Goal: Task Accomplishment & Management: Manage account settings

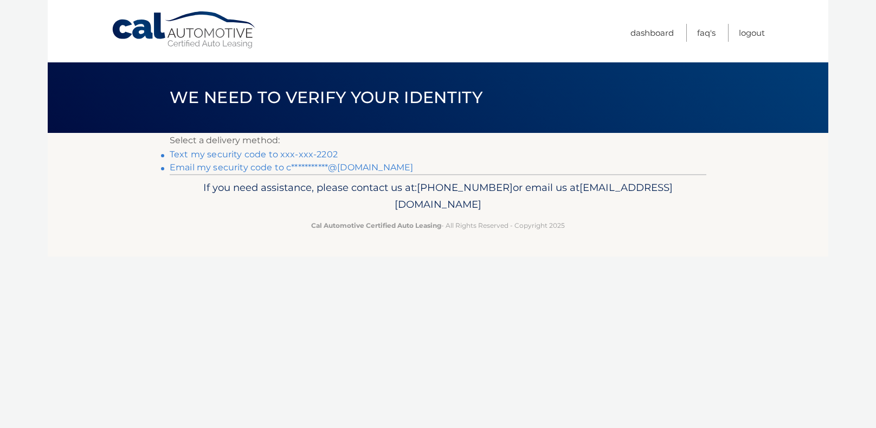
click at [254, 154] on link "Text my security code to xxx-xxx-2202" at bounding box center [254, 154] width 168 height 10
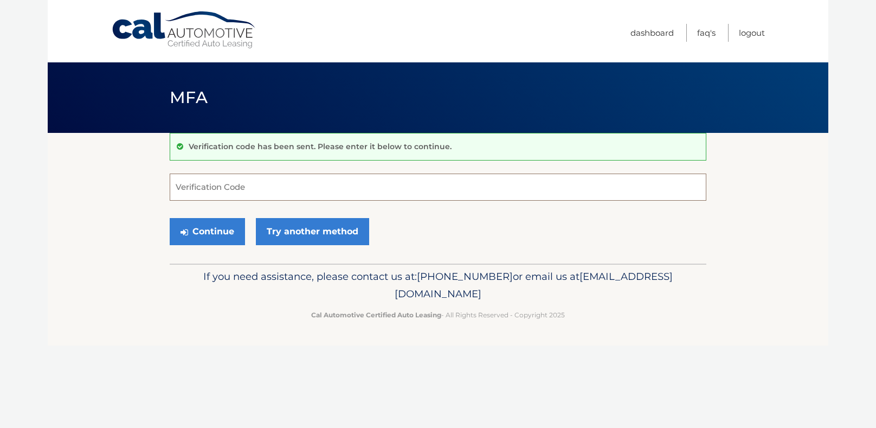
click at [241, 184] on input "Verification Code" at bounding box center [438, 187] width 537 height 27
type input "743300"
click at [209, 234] on button "Continue" at bounding box center [207, 231] width 75 height 27
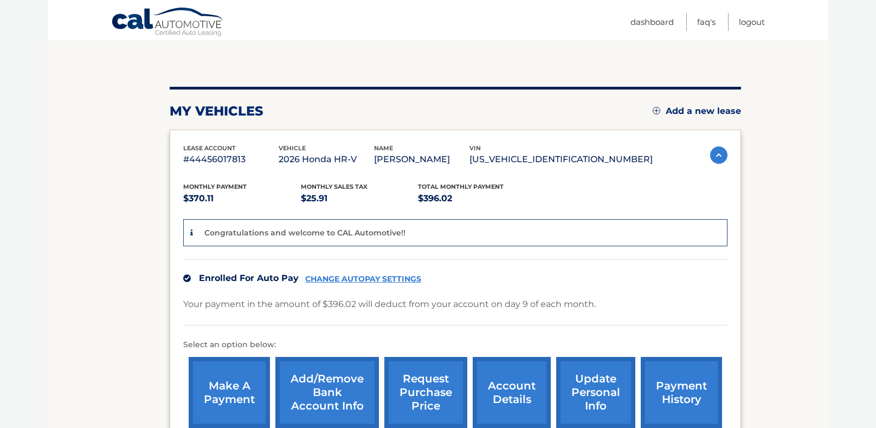
scroll to position [96, 0]
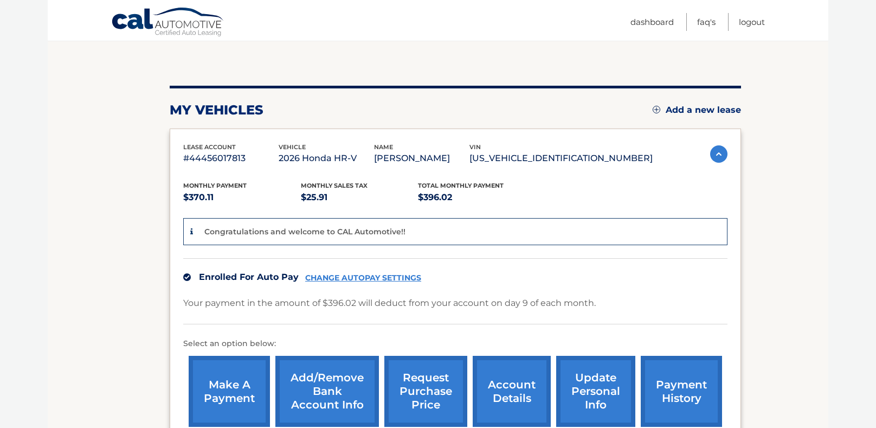
click at [503, 399] on link "account details" at bounding box center [512, 391] width 78 height 71
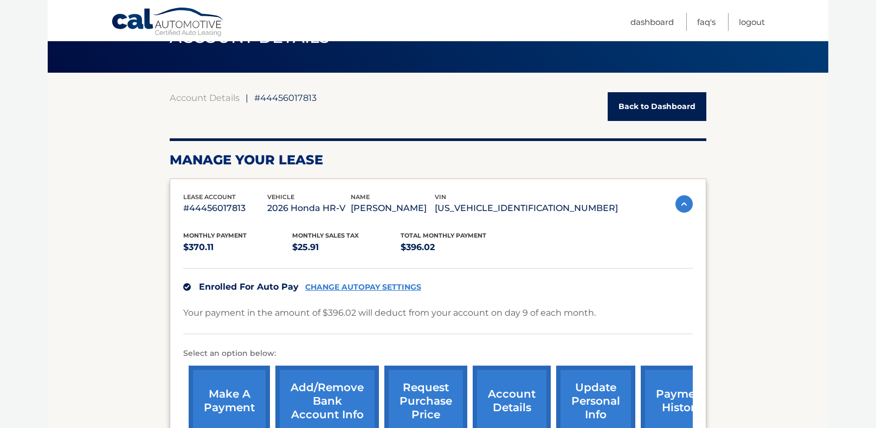
scroll to position [91, 0]
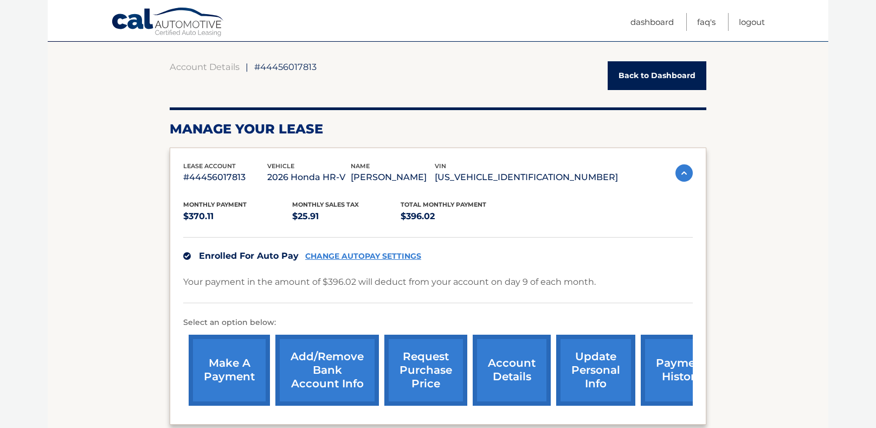
click at [343, 256] on link "CHANGE AUTOPAY SETTINGS" at bounding box center [363, 256] width 116 height 9
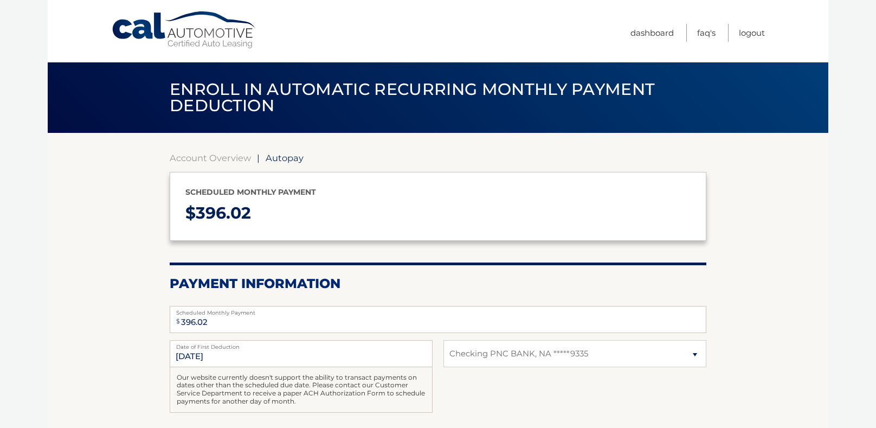
select select "MDJhYTNlOTQtNGZjZS00Yjk5LWIwYzAtYTIwZmY4MzQ2OTE3"
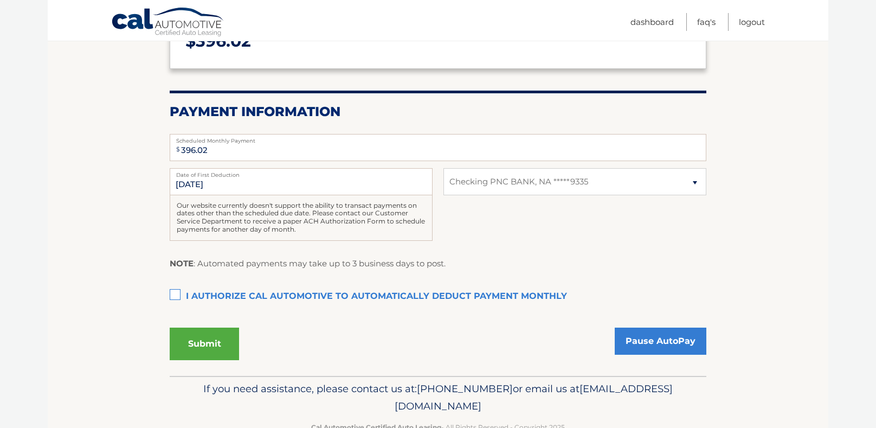
scroll to position [180, 0]
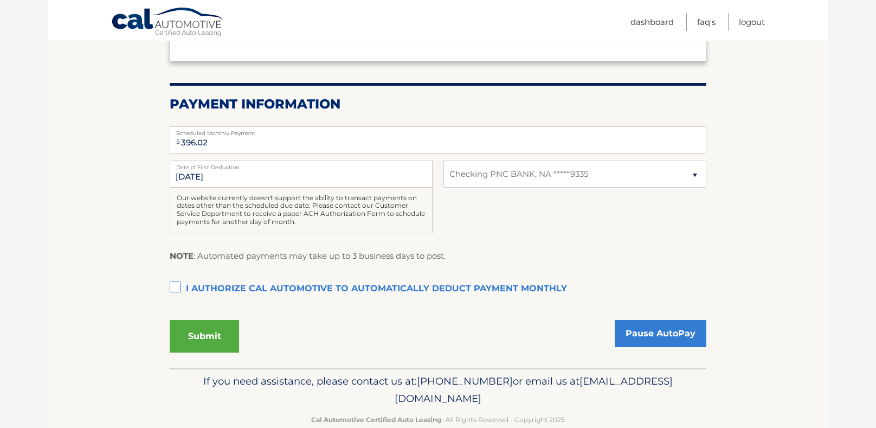
click at [176, 286] on label "I authorize cal automotive to automatically deduct payment monthly This checkbo…" at bounding box center [438, 289] width 537 height 22
click at [0, 0] on input "I authorize cal automotive to automatically deduct payment monthly This checkbo…" at bounding box center [0, 0] width 0 height 0
click at [209, 332] on button "Submit" at bounding box center [204, 336] width 69 height 33
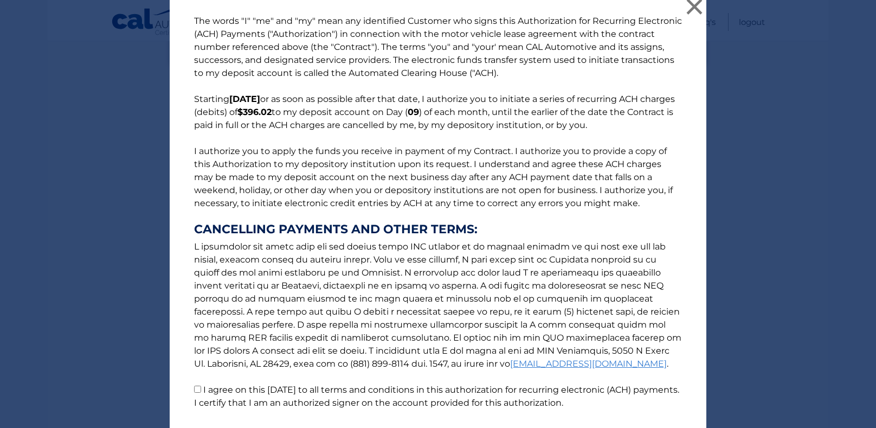
scroll to position [84, 0]
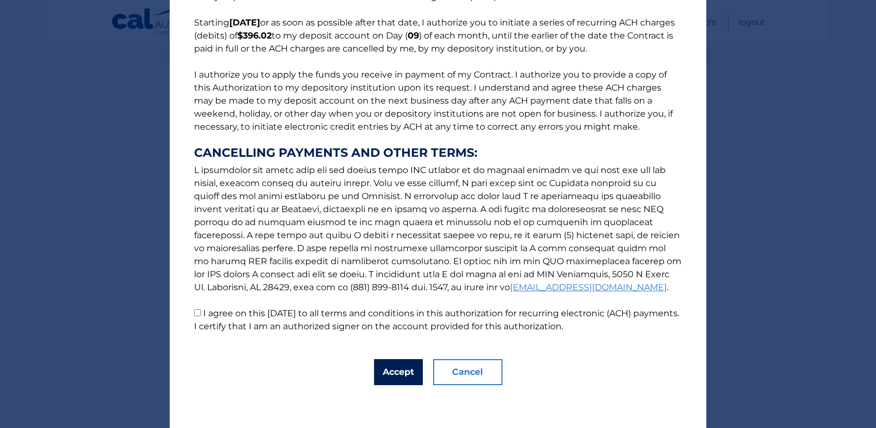
click at [407, 370] on button "Accept" at bounding box center [398, 372] width 49 height 26
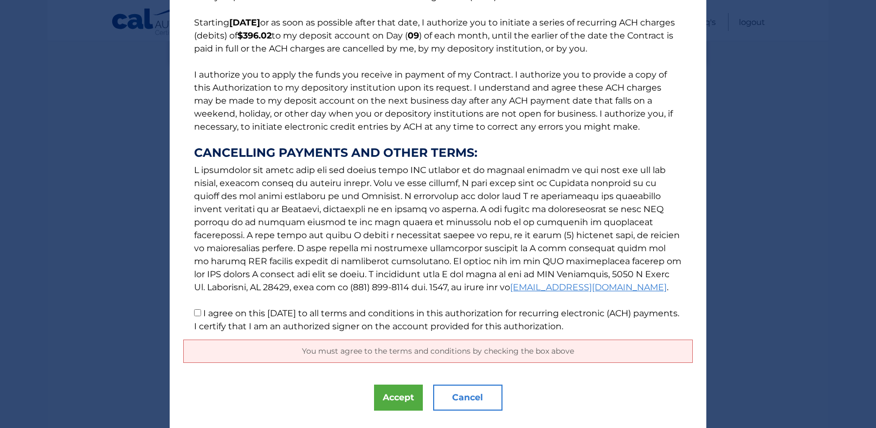
click at [200, 312] on input "I agree on this 09/24/2025 to all terms and conditions in this authorization fo…" at bounding box center [197, 312] width 7 height 7
checkbox input "true"
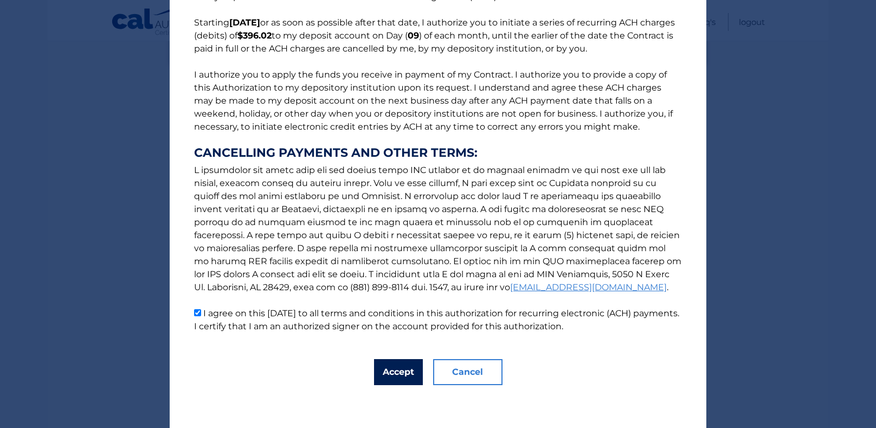
click at [395, 371] on button "Accept" at bounding box center [398, 372] width 49 height 26
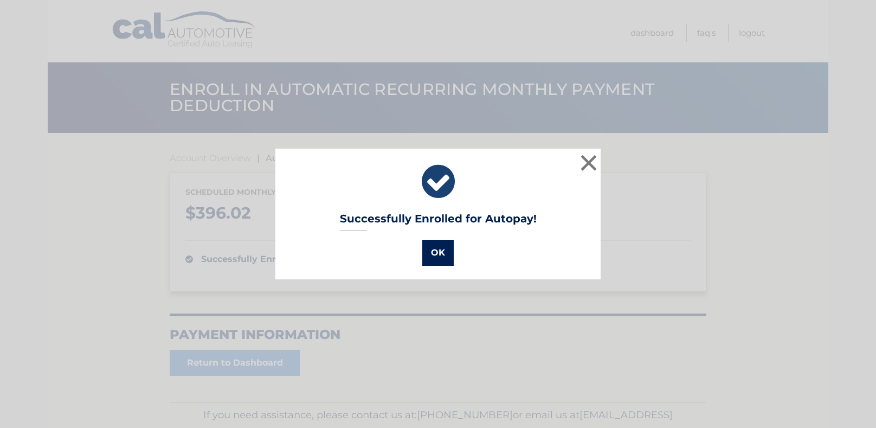
click at [435, 252] on button "OK" at bounding box center [437, 253] width 31 height 26
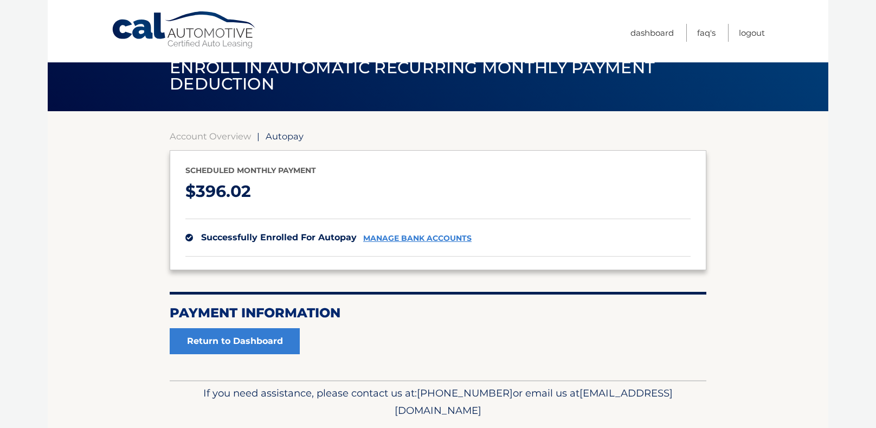
scroll to position [55, 0]
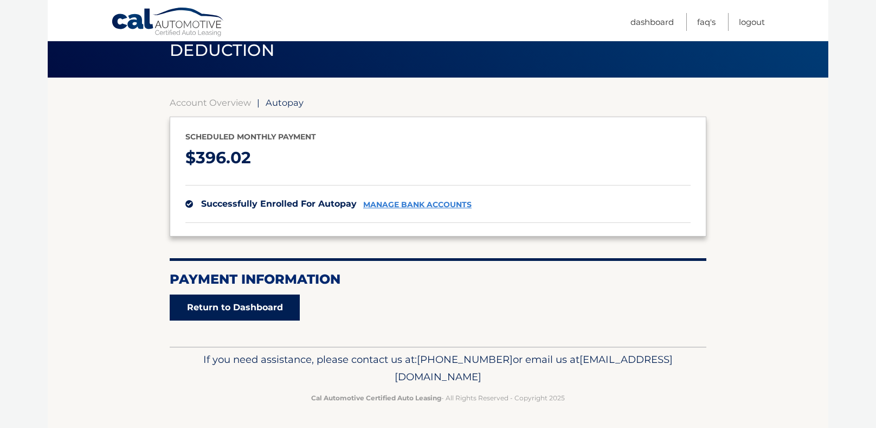
click at [228, 309] on link "Return to Dashboard" at bounding box center [235, 307] width 130 height 26
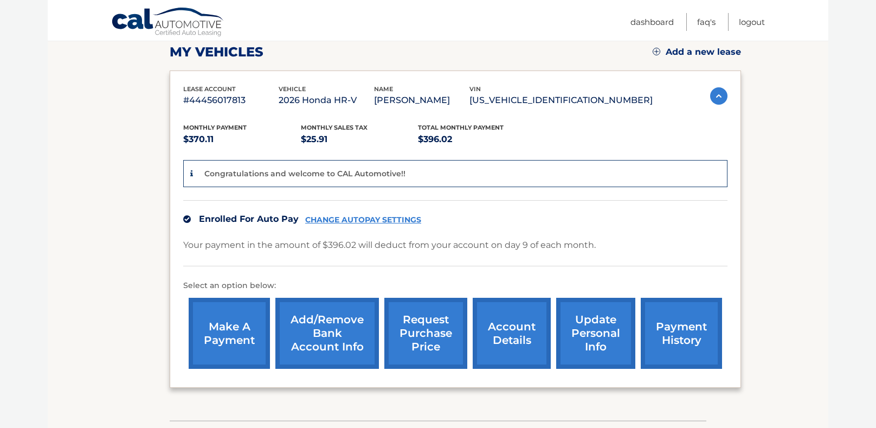
scroll to position [178, 0]
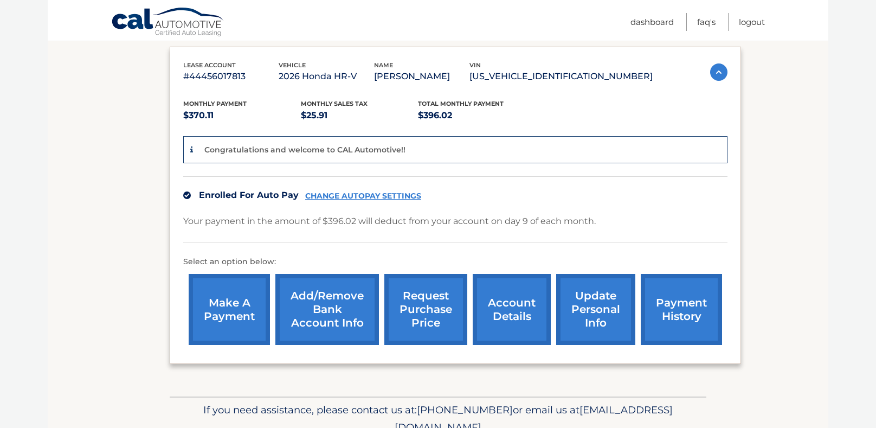
click at [610, 314] on link "update personal info" at bounding box center [595, 309] width 79 height 71
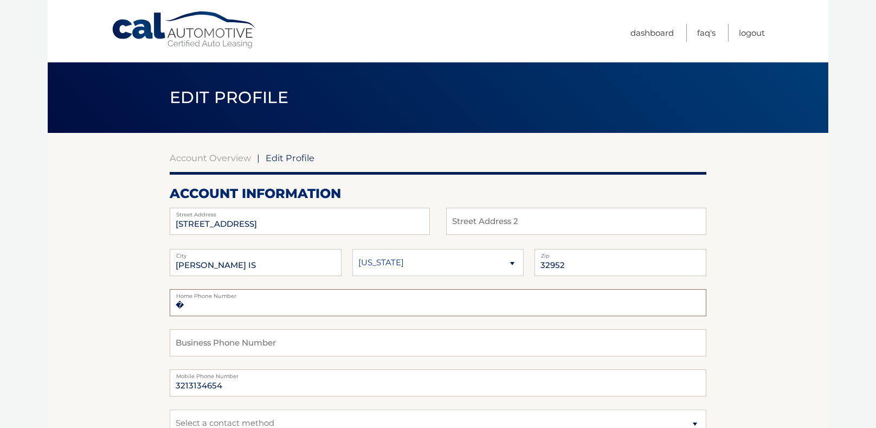
click at [224, 309] on input "�" at bounding box center [438, 302] width 537 height 27
type input "�3216342202"
click at [229, 348] on input "text" at bounding box center [438, 342] width 537 height 27
type input "3216342202"
drag, startPoint x: 230, startPoint y: 383, endPoint x: 68, endPoint y: 390, distance: 162.3
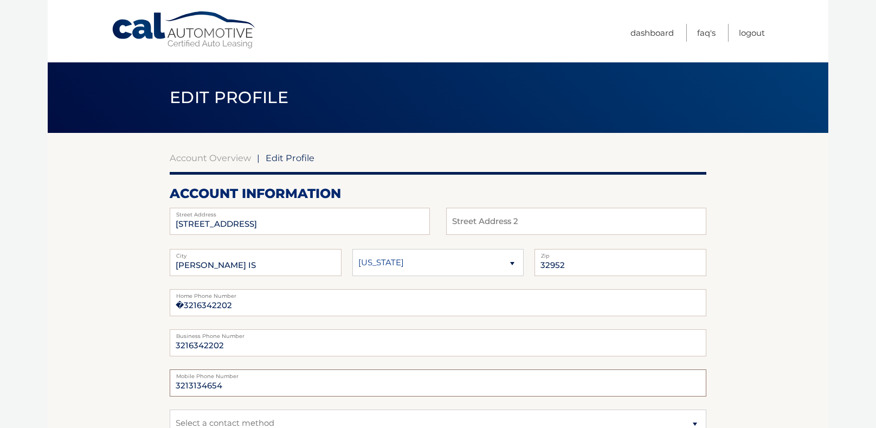
click at [232, 344] on input "3216342202" at bounding box center [438, 342] width 537 height 27
drag, startPoint x: 229, startPoint y: 344, endPoint x: 64, endPoint y: 340, distance: 164.9
click at [224, 294] on label "Home Phone Number" at bounding box center [438, 293] width 537 height 9
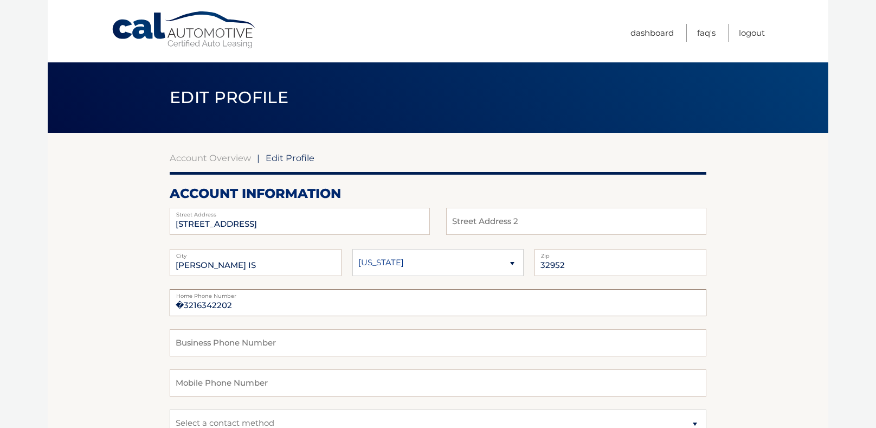
click at [194, 307] on input "�3216342202" at bounding box center [438, 302] width 537 height 27
click at [214, 305] on input "�321-6342202" at bounding box center [438, 302] width 537 height 27
type input "�[PHONE_NUMBER]"
click at [196, 388] on input "text" at bounding box center [438, 382] width 537 height 27
type input "3216342202"
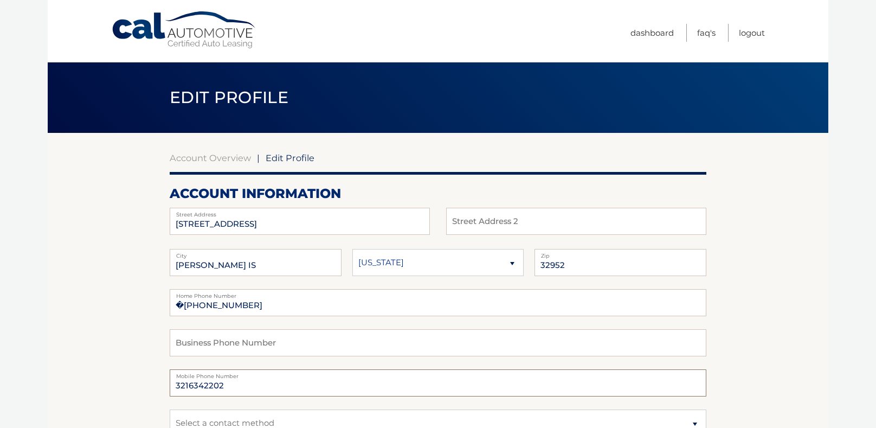
click at [187, 384] on input "3216342202" at bounding box center [438, 382] width 537 height 27
click at [242, 306] on input "�[PHONE_NUMBER]" at bounding box center [438, 302] width 537 height 27
click at [221, 304] on input "�[PHONE_NUMBER]" at bounding box center [438, 302] width 537 height 27
click at [178, 305] on input "�321-634-2202" at bounding box center [438, 302] width 537 height 27
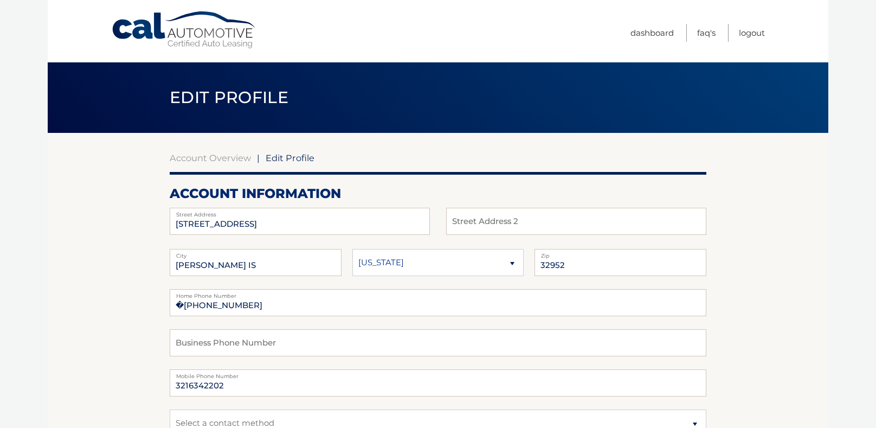
click at [189, 298] on label "Home Phone Number" at bounding box center [438, 293] width 537 height 9
click at [191, 294] on label "Home Phone Number" at bounding box center [438, 293] width 537 height 9
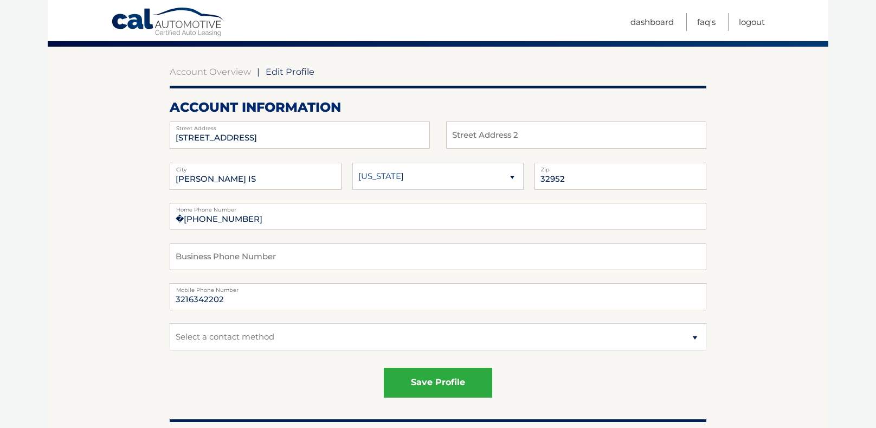
scroll to position [101, 0]
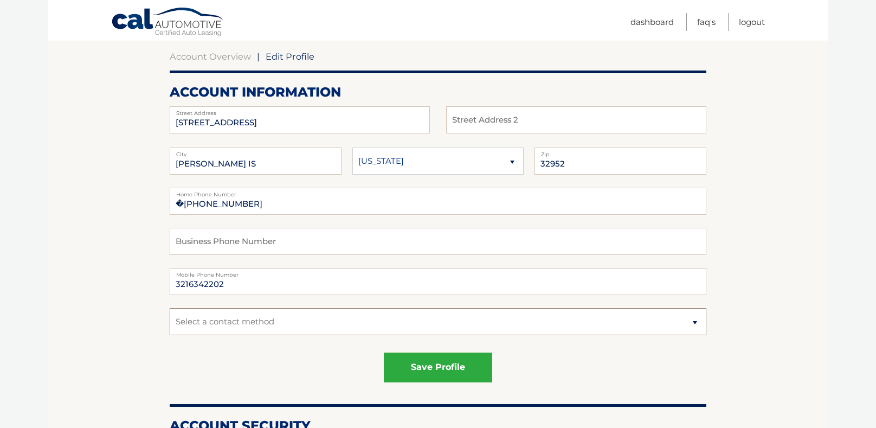
click at [695, 323] on select "Select a contact method Mobile Home" at bounding box center [438, 321] width 537 height 27
select select "1"
click at [170, 308] on select "Select a contact method Mobile Home" at bounding box center [438, 321] width 537 height 27
click at [457, 369] on button "save profile" at bounding box center [438, 368] width 108 height 30
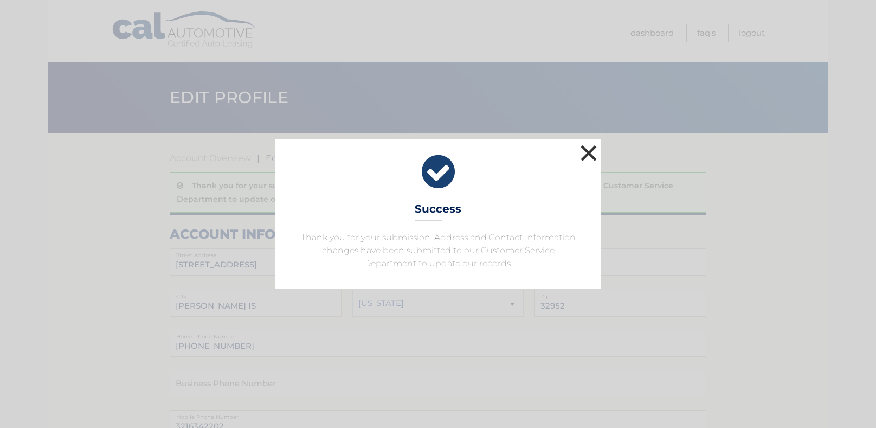
click at [591, 154] on button "×" at bounding box center [589, 153] width 22 height 22
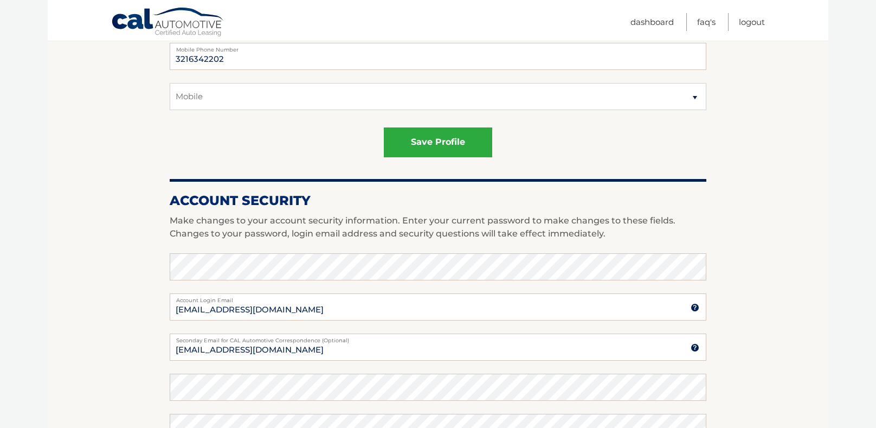
scroll to position [369, 0]
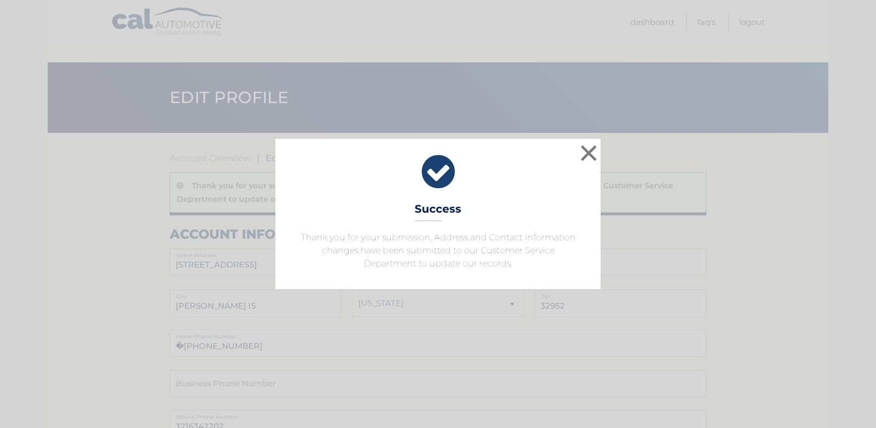
scroll to position [101, 0]
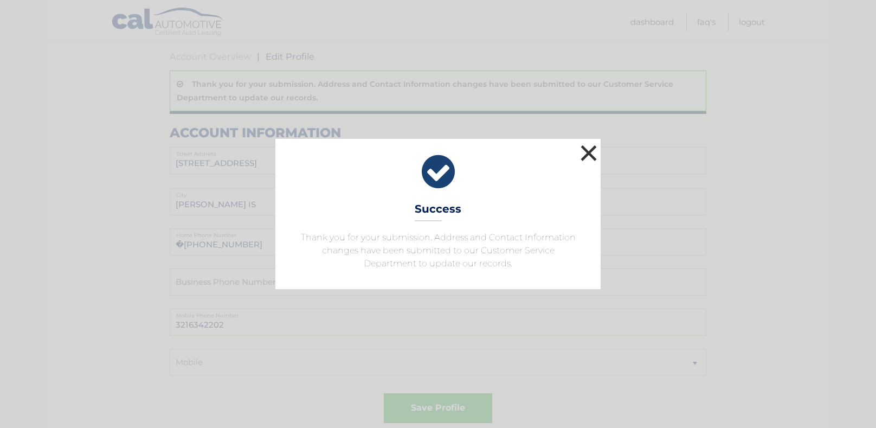
click at [591, 155] on button "×" at bounding box center [589, 153] width 22 height 22
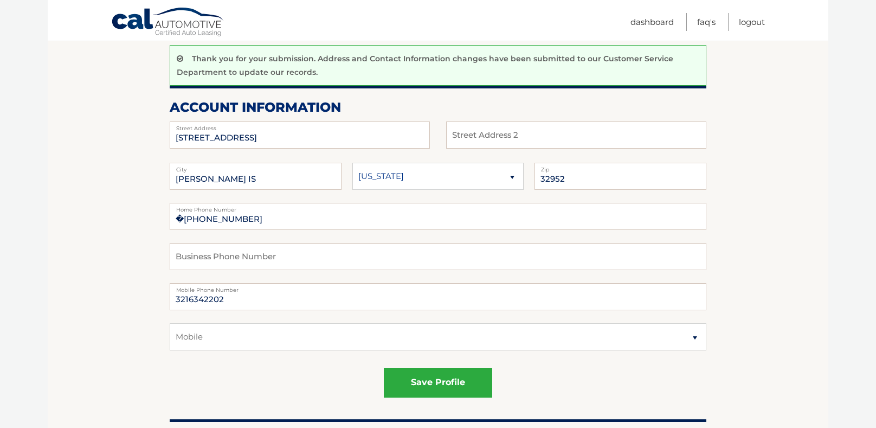
scroll to position [237, 0]
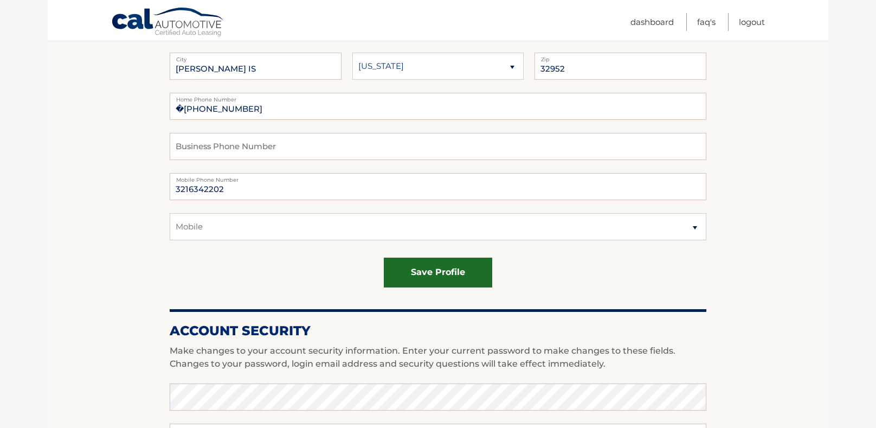
click at [423, 274] on button "save profile" at bounding box center [438, 273] width 108 height 30
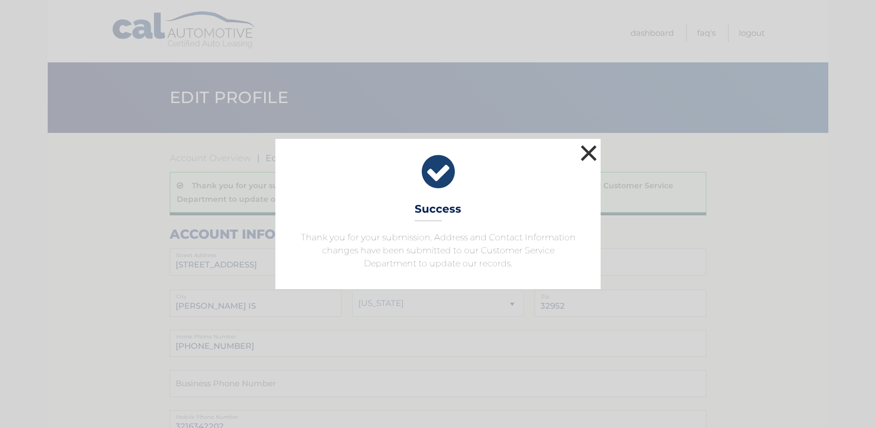
click at [590, 155] on button "×" at bounding box center [589, 153] width 22 height 22
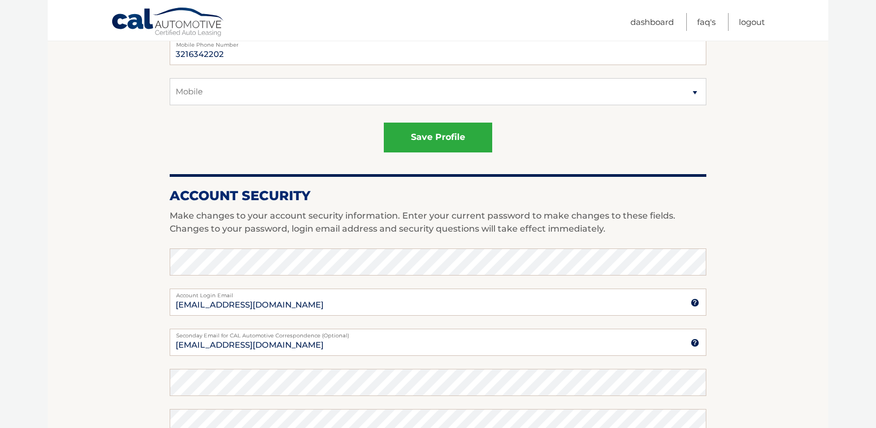
scroll to position [427, 0]
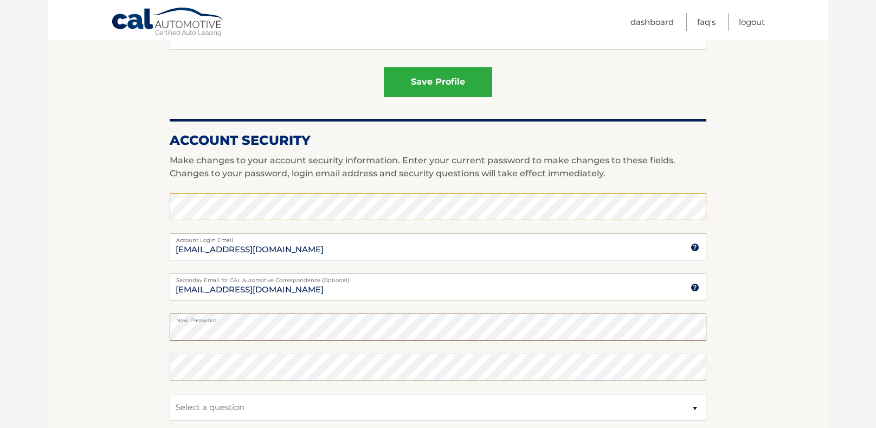
click at [163, 325] on section "Account Overview | Edit Profile Thank you for your submission. Address and Cont…" at bounding box center [438, 144] width 781 height 877
click at [238, 368] on fieldset "Enter your current password to make changes to these fields [EMAIL_ADDRESS][DOM…" at bounding box center [438, 333] width 537 height 281
click at [584, 78] on form "Account Overview | Edit Profile Thank you for your submission. Address and Cont…" at bounding box center [438, 143] width 537 height 836
click at [119, 335] on section "Account Overview | Edit Profile Thank you for your submission. Address and Cont…" at bounding box center [438, 144] width 781 height 877
click at [110, 335] on section "Account Overview | Edit Profile Thank you for your submission. Address and Cont…" at bounding box center [438, 144] width 781 height 877
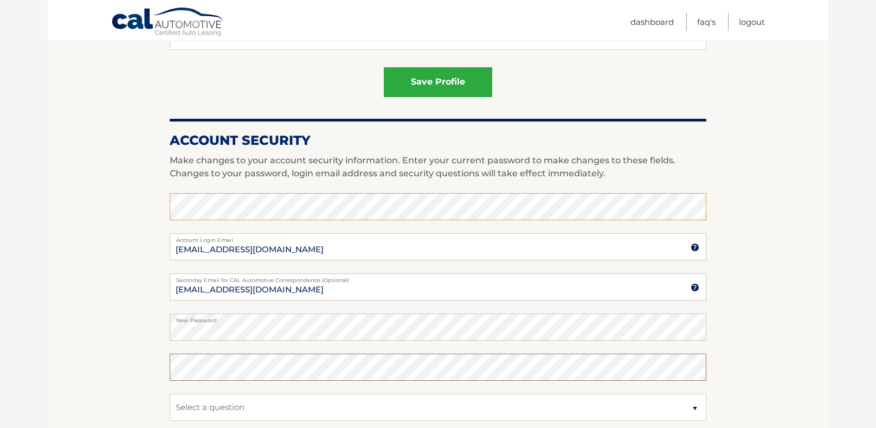
click at [746, 192] on section "Account Overview | Edit Profile Thank you for your submission. Address and Cont…" at bounding box center [438, 144] width 781 height 877
click at [384, 67] on button "save profile" at bounding box center [438, 82] width 108 height 30
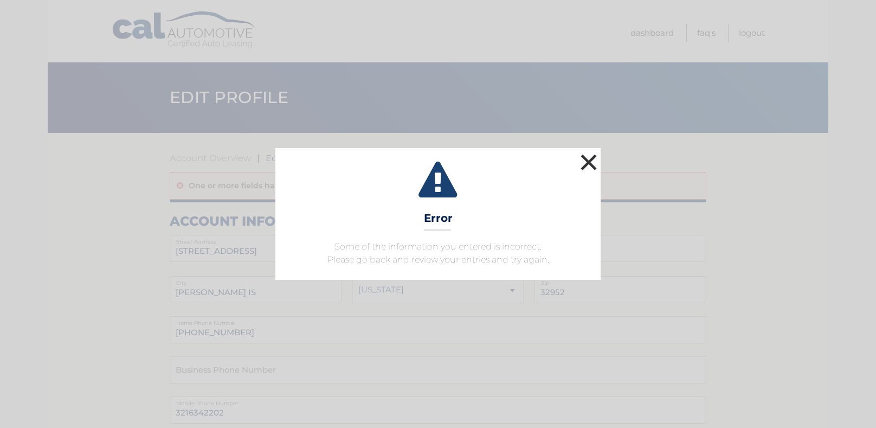
click at [592, 162] on button "×" at bounding box center [589, 162] width 22 height 22
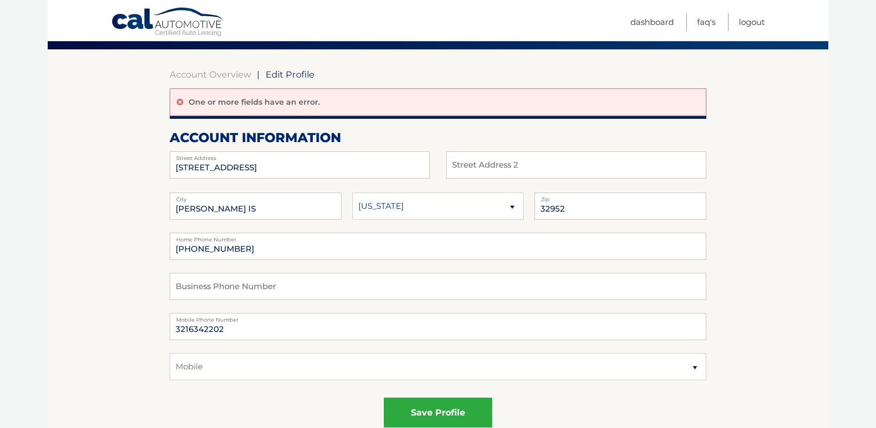
scroll to position [110, 0]
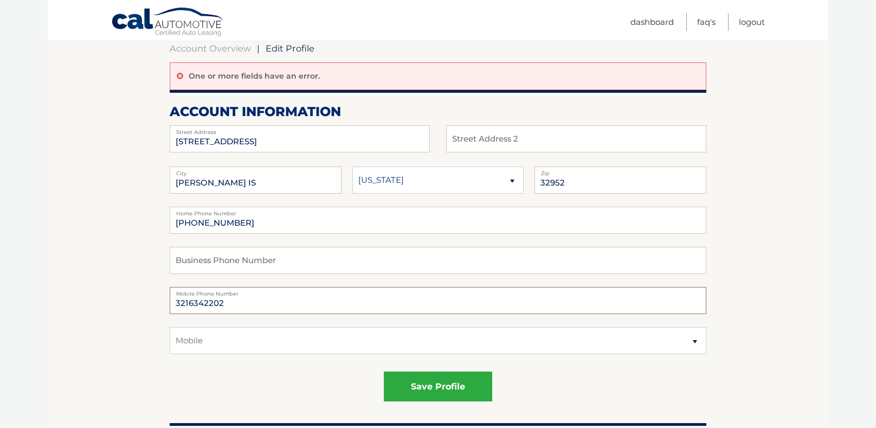
drag, startPoint x: 232, startPoint y: 302, endPoint x: 12, endPoint y: 252, distance: 225.1
click at [14, 252] on body "Cal Automotive Menu Dashboard FAQ's Logout | Zip" at bounding box center [438, 104] width 876 height 428
type input "[PHONE_NUMBER]"
click at [183, 349] on select "Select a contact method Mobile Home" at bounding box center [438, 340] width 537 height 27
click at [170, 327] on select "Select a contact method Mobile Home" at bounding box center [438, 340] width 537 height 27
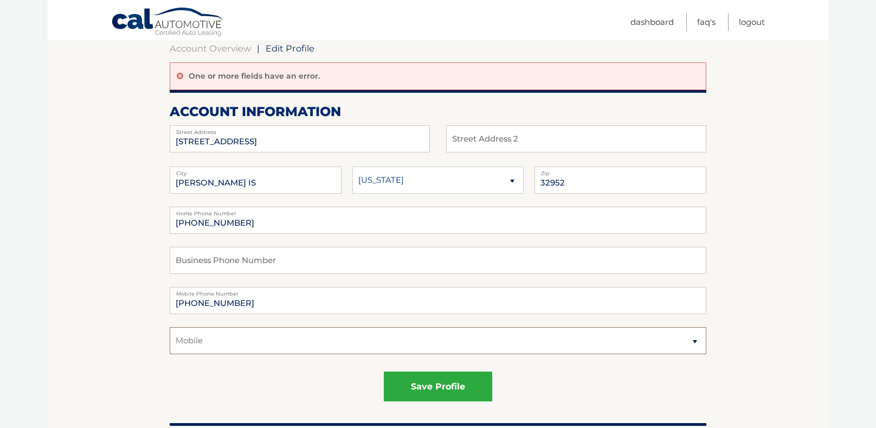
click at [186, 346] on select "Select a contact method Mobile Home" at bounding box center [438, 340] width 537 height 27
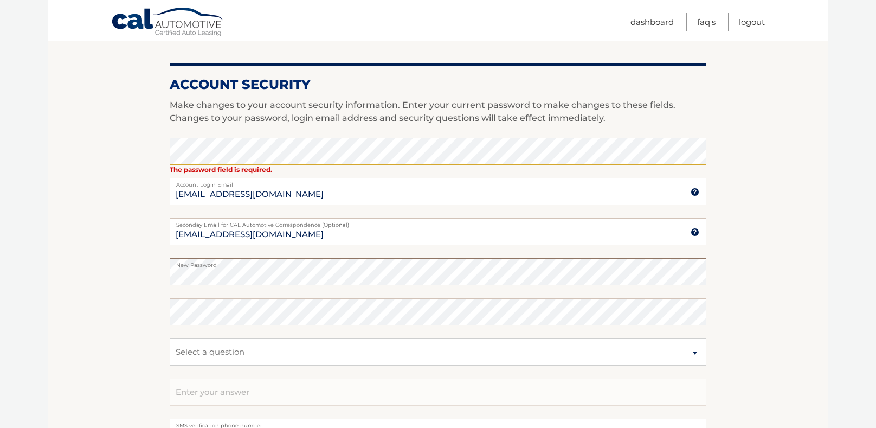
scroll to position [486, 0]
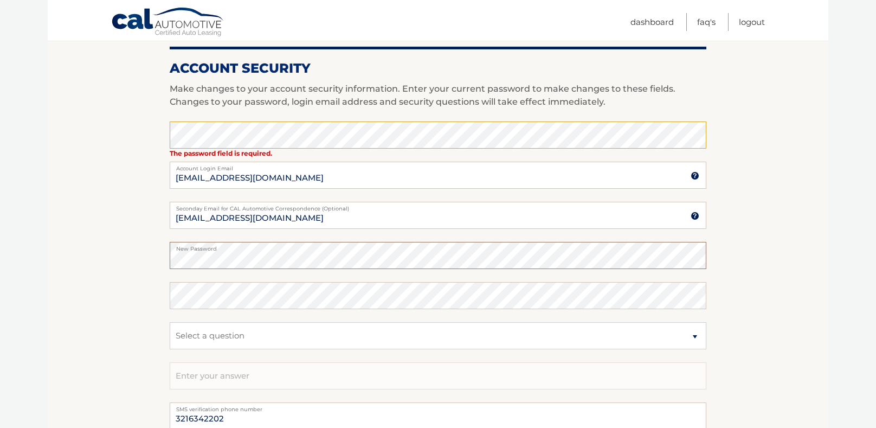
click at [92, 251] on section "Account Overview | Edit Profile One or more fields have an error. account infor…" at bounding box center [438, 79] width 781 height 864
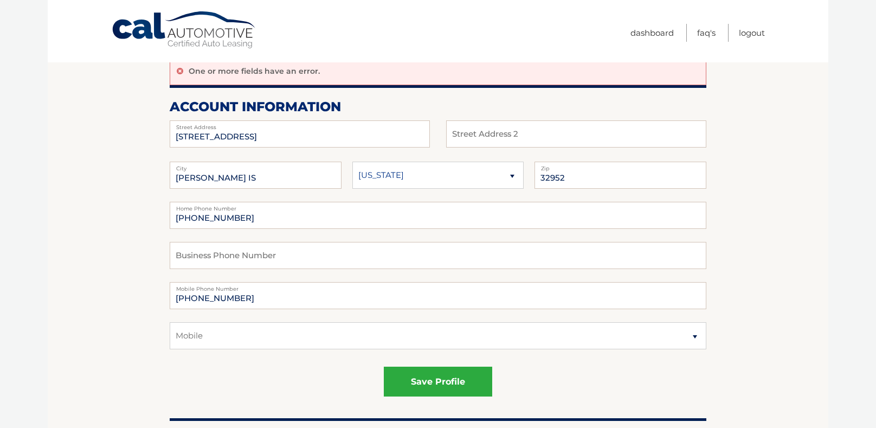
scroll to position [0, 0]
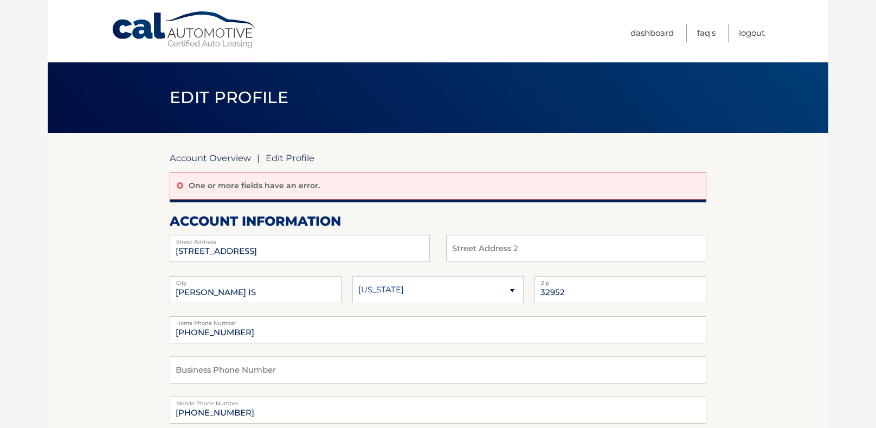
click at [234, 156] on link "Account Overview" at bounding box center [210, 157] width 81 height 11
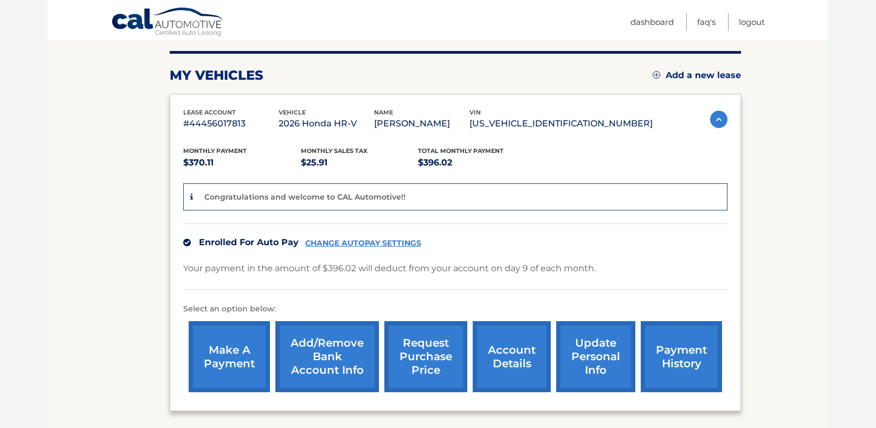
scroll to position [164, 0]
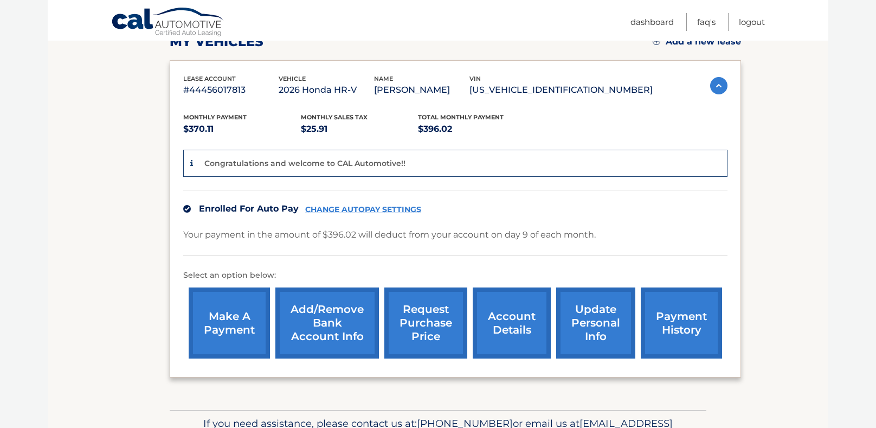
click at [505, 324] on link "account details" at bounding box center [512, 322] width 78 height 71
click at [713, 85] on img at bounding box center [718, 85] width 17 height 17
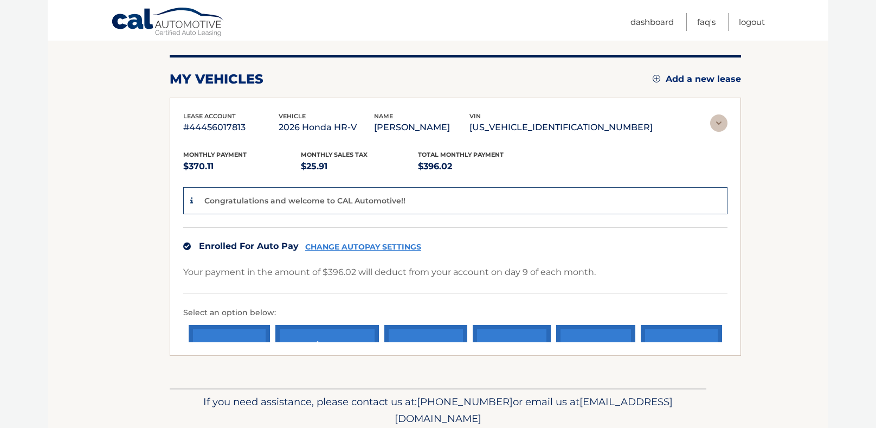
scroll to position [0, 0]
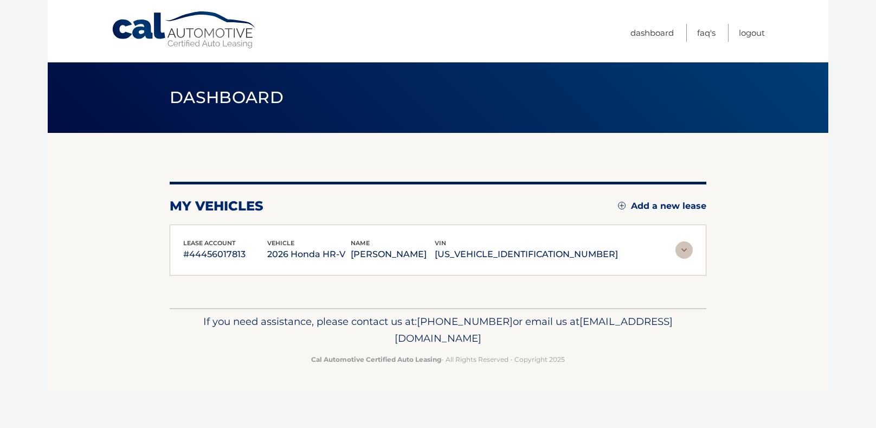
click at [484, 9] on nav "Menu Dashboard FAQ's Logout" at bounding box center [515, 31] width 499 height 62
click at [751, 34] on link "Logout" at bounding box center [752, 33] width 26 height 18
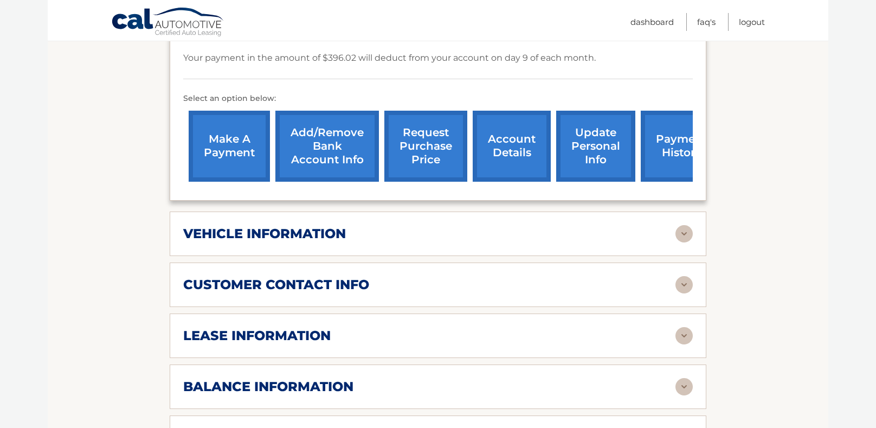
scroll to position [320, 0]
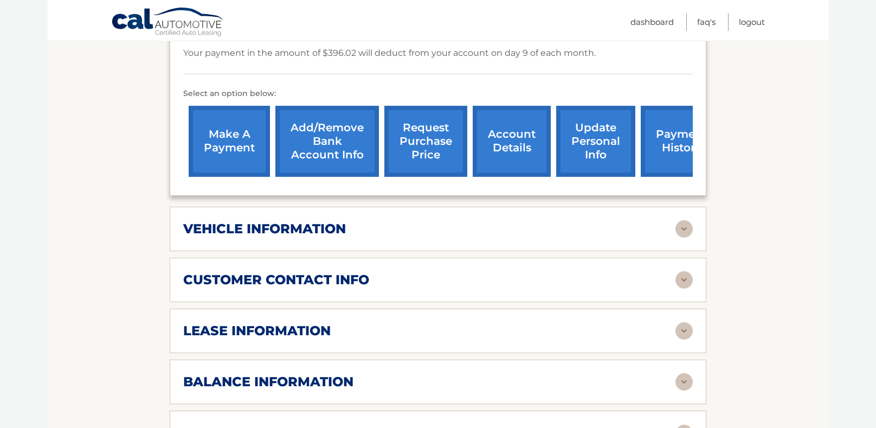
click at [566, 280] on div "customer contact info" at bounding box center [429, 280] width 492 height 16
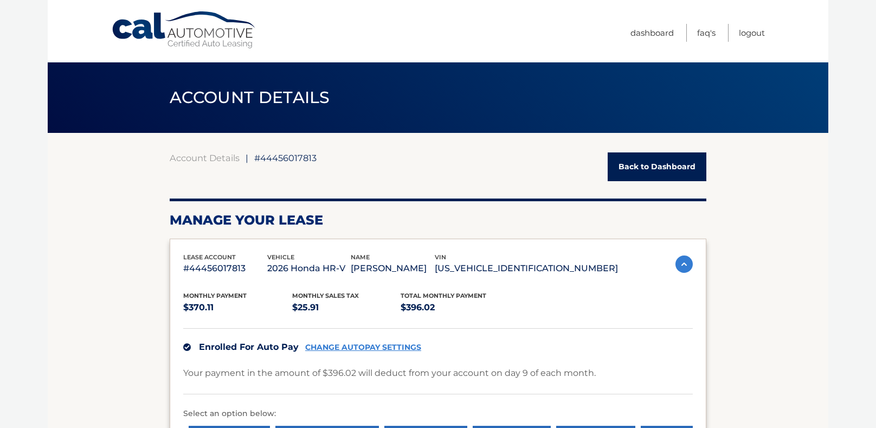
scroll to position [0, 0]
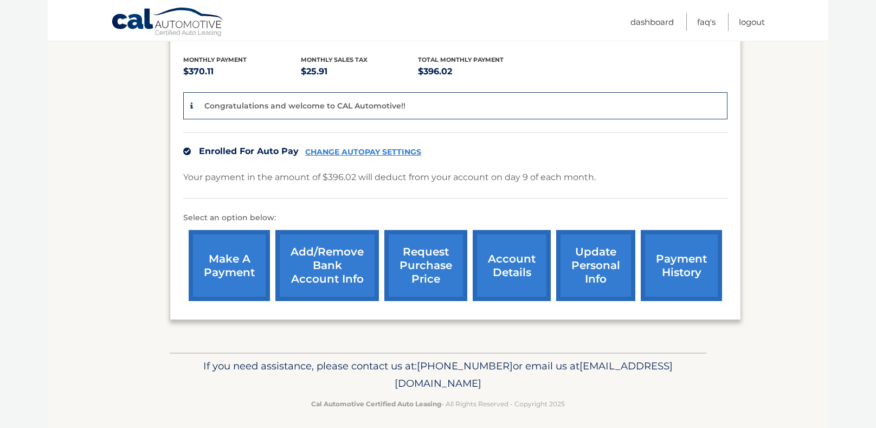
scroll to position [226, 0]
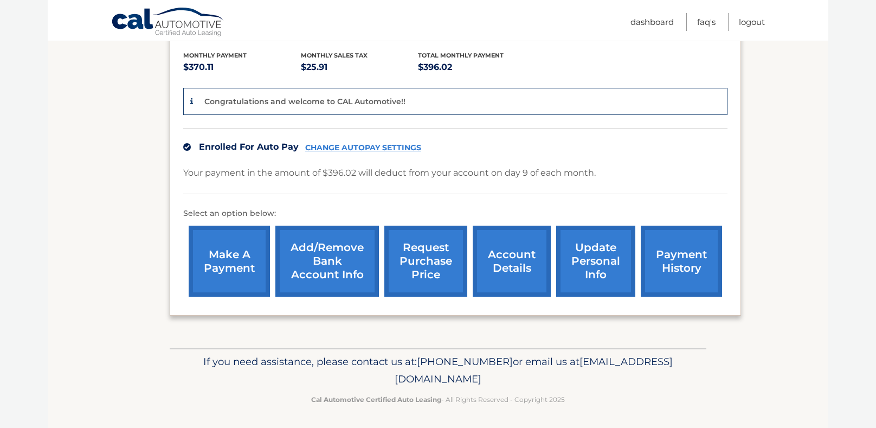
click at [511, 257] on link "account details" at bounding box center [512, 261] width 78 height 71
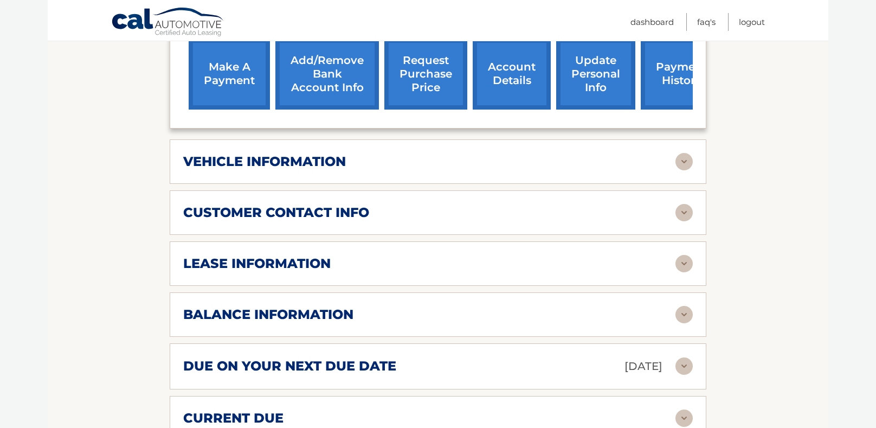
scroll to position [383, 0]
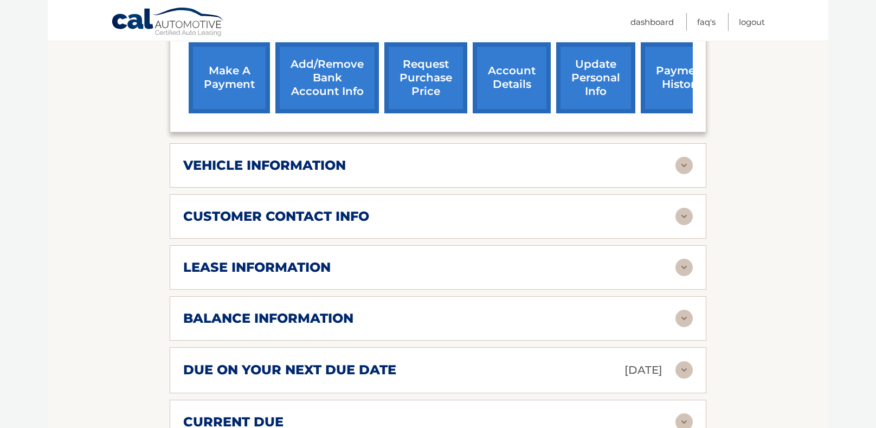
click at [542, 222] on div "customer contact info full name [PERSON_NAME] street address [STREET_ADDRESS] c…" at bounding box center [438, 216] width 537 height 44
click at [687, 213] on img at bounding box center [684, 216] width 17 height 17
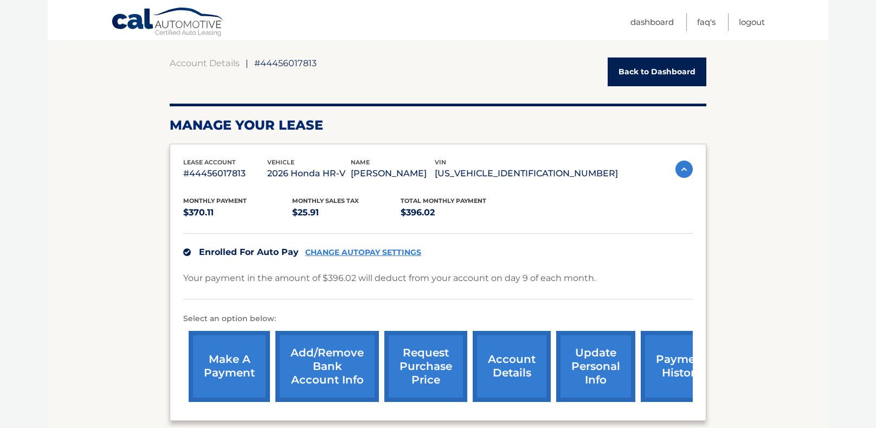
scroll to position [0, 0]
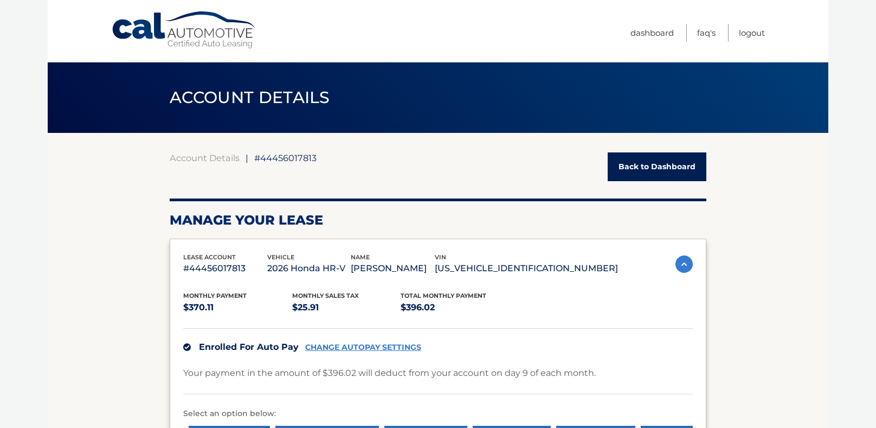
click at [663, 167] on link "Back to Dashboard" at bounding box center [657, 166] width 99 height 29
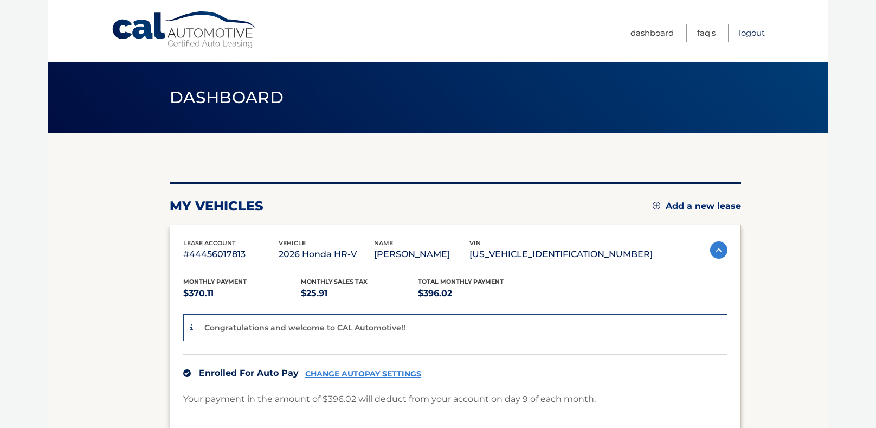
click at [751, 34] on link "Logout" at bounding box center [752, 33] width 26 height 18
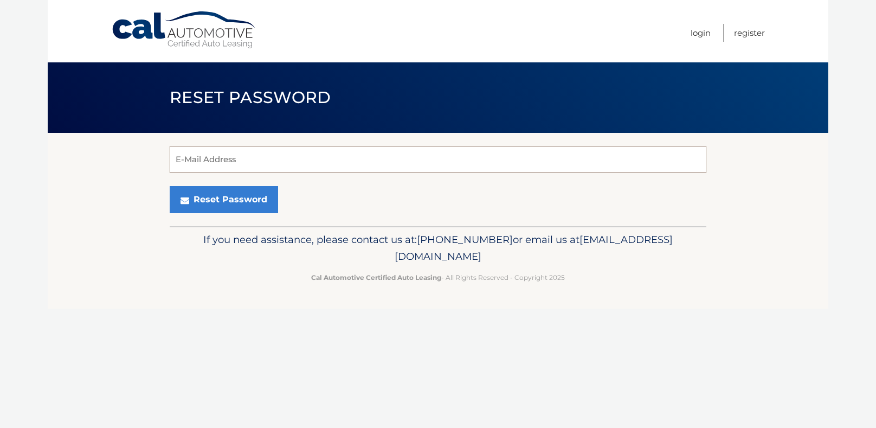
click at [262, 156] on input "E-Mail Address" at bounding box center [438, 159] width 537 height 27
click at [277, 156] on input "E-Mail Address" at bounding box center [438, 159] width 537 height 27
type input "[EMAIL_ADDRESS][DOMAIN_NAME]"
click at [170, 186] on button "Reset Password" at bounding box center [224, 199] width 108 height 27
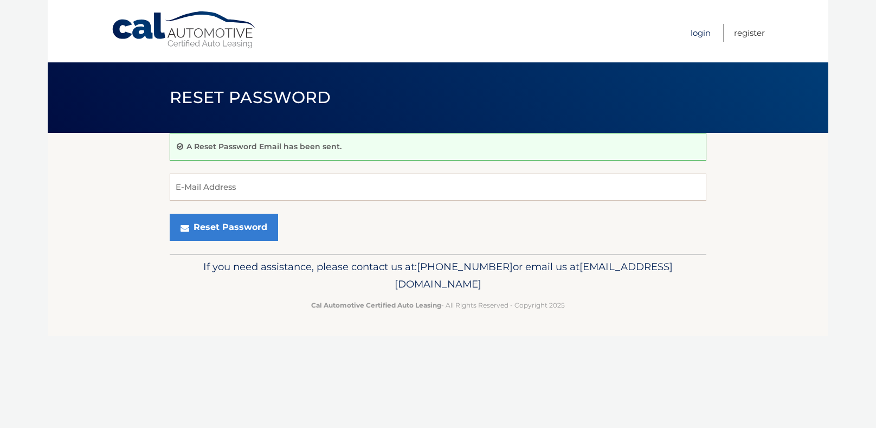
click at [700, 34] on link "Login" at bounding box center [701, 33] width 20 height 18
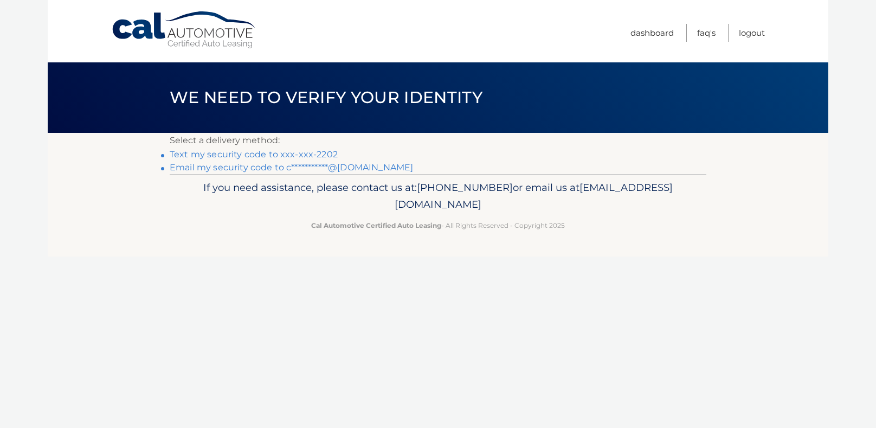
click at [325, 151] on link "Text my security code to xxx-xxx-2202" at bounding box center [254, 154] width 168 height 10
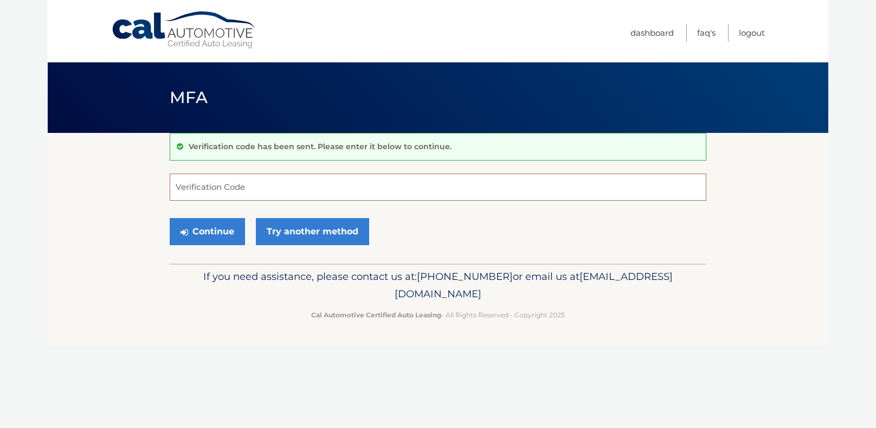
click at [288, 179] on input "Verification Code" at bounding box center [438, 187] width 537 height 27
click at [274, 193] on input "Verification Code" at bounding box center [438, 187] width 537 height 27
type input "823753"
click at [205, 232] on button "Continue" at bounding box center [207, 231] width 75 height 27
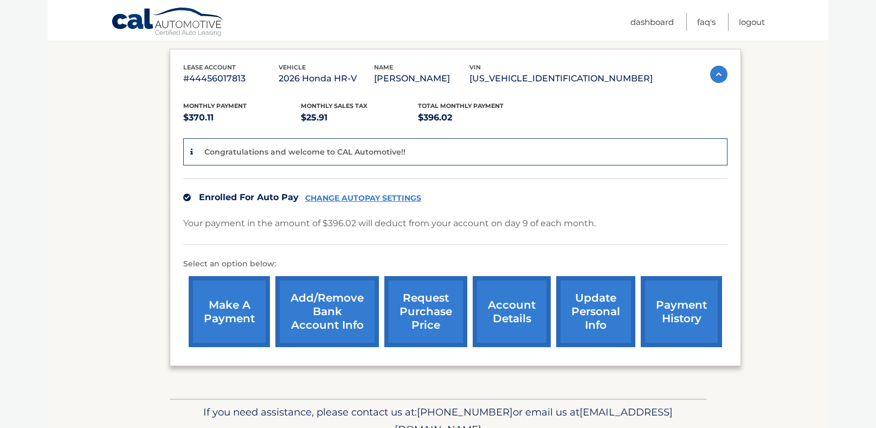
scroll to position [175, 0]
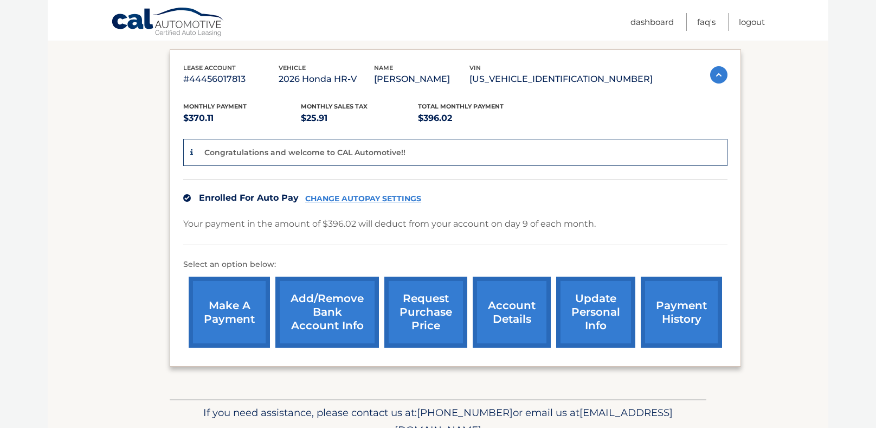
click at [303, 323] on link "Add/Remove bank account info" at bounding box center [328, 312] width 104 height 71
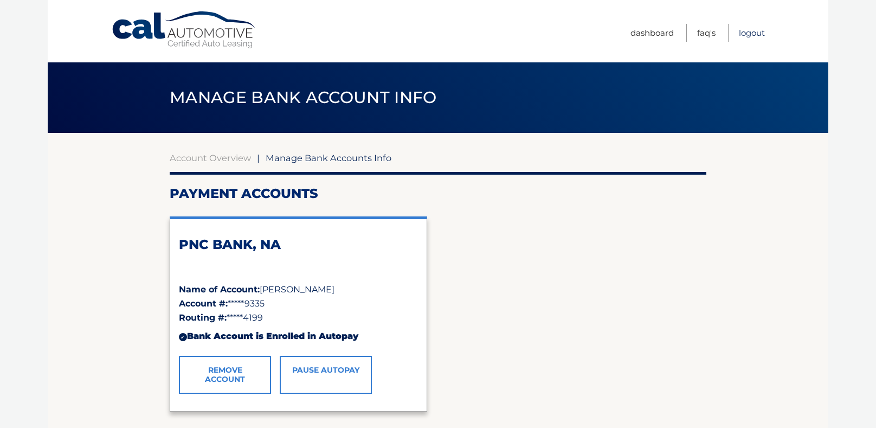
click at [741, 34] on link "Logout" at bounding box center [752, 33] width 26 height 18
